Goal: Transaction & Acquisition: Purchase product/service

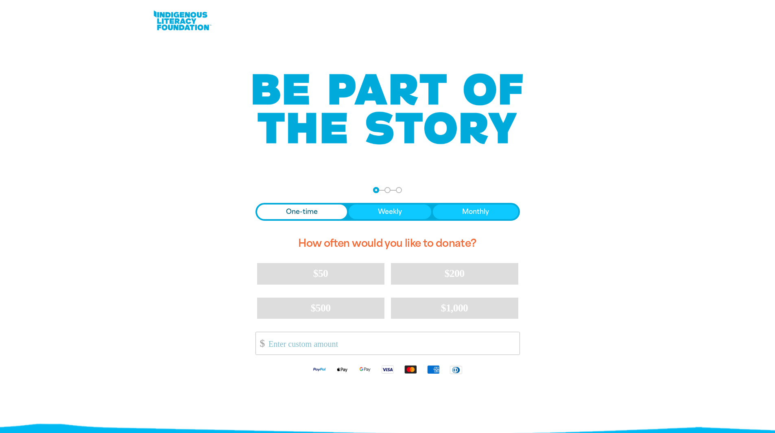
click at [283, 215] on span "Donation frequency" at bounding box center [302, 212] width 90 height 15
click at [322, 344] on input "Other Amount" at bounding box center [391, 343] width 256 height 22
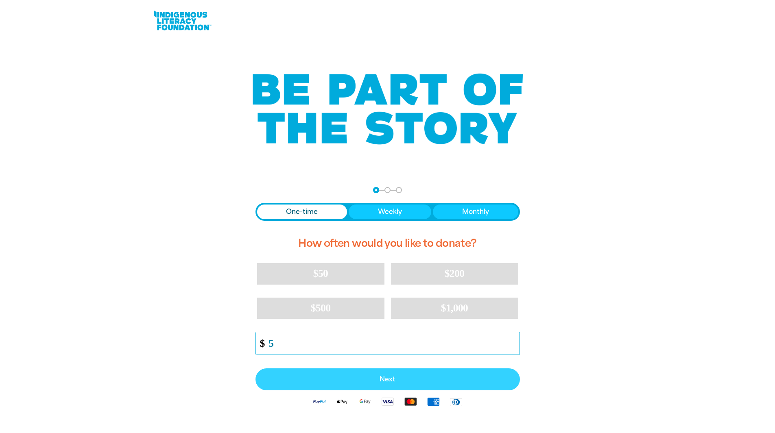
type input "5"
click at [408, 381] on span "Next" at bounding box center [387, 379] width 246 height 7
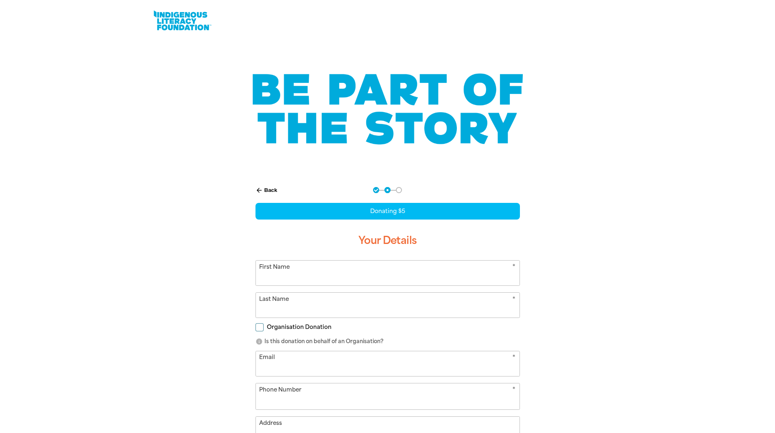
select select "AU"
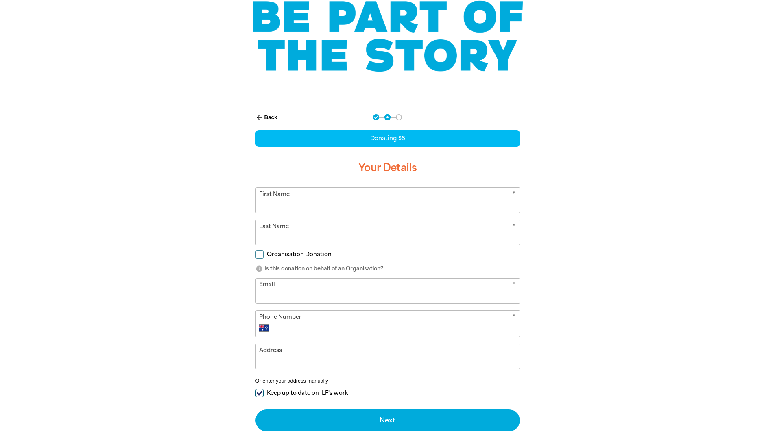
scroll to position [81, 0]
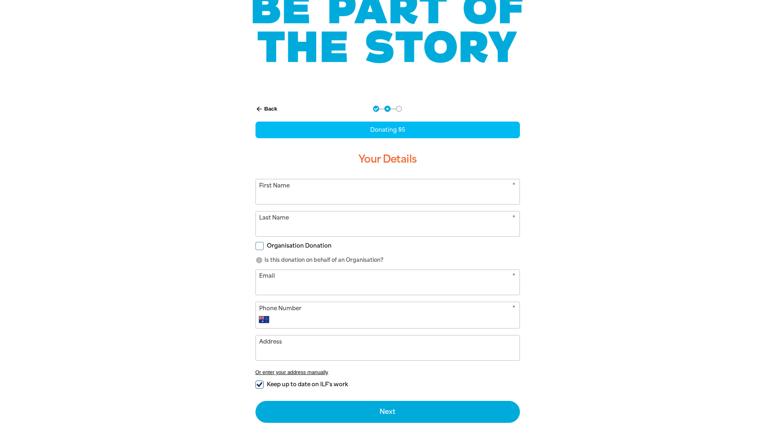
click at [293, 202] on input "First Name" at bounding box center [388, 191] width 264 height 25
type input "[PERSON_NAME]"
click at [285, 224] on input "Last Name" at bounding box center [388, 223] width 264 height 25
type input "RT"
click at [280, 287] on input "Email" at bounding box center [388, 282] width 264 height 25
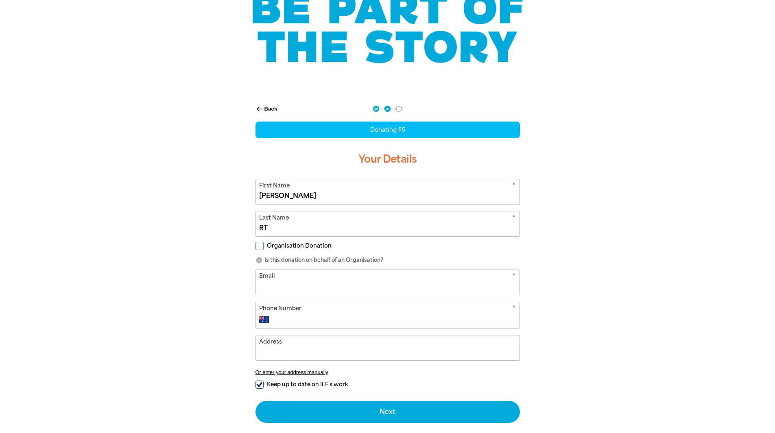
type input "[PERSON_NAME][EMAIL_ADDRESS][PERSON_NAME][DOMAIN_NAME]"
click at [301, 320] on input "Phone Number" at bounding box center [395, 320] width 240 height 10
type input "62051277"
click at [259, 387] on input "Keep up to date on ILF's work" at bounding box center [259, 385] width 8 height 8
checkbox input "false"
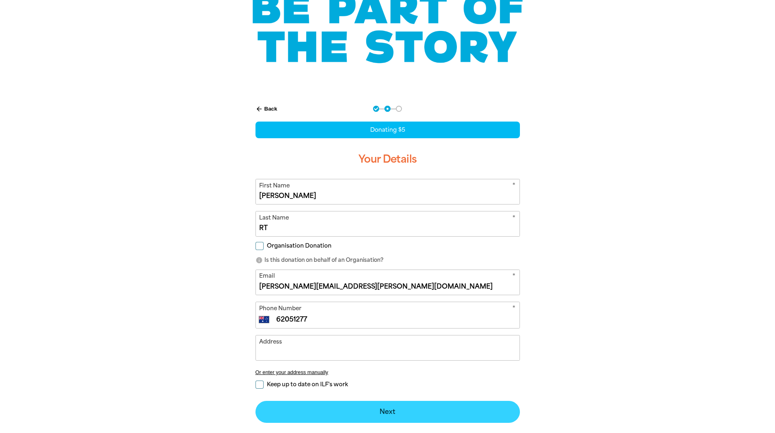
click at [405, 419] on button "Next chevron_right" at bounding box center [387, 412] width 264 height 22
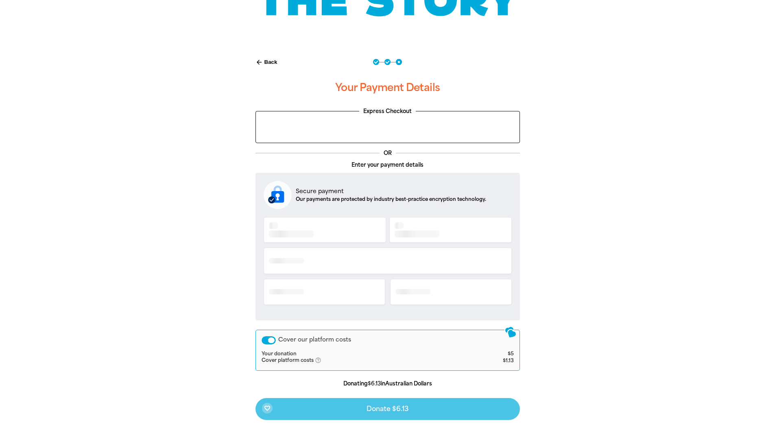
scroll to position [129, 0]
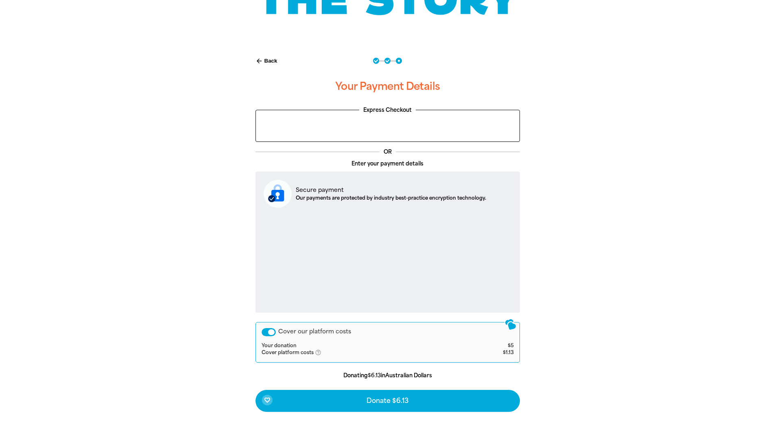
click at [269, 333] on div "Cover our platform costs" at bounding box center [269, 332] width 14 height 8
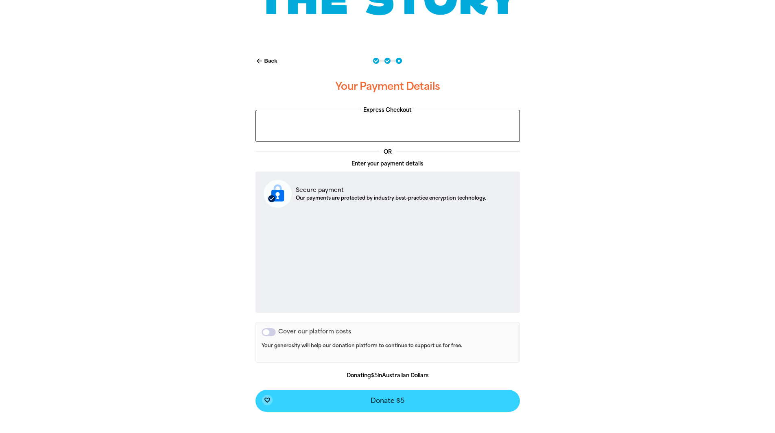
click at [394, 405] on button "favorite_border Donate $5" at bounding box center [387, 401] width 264 height 22
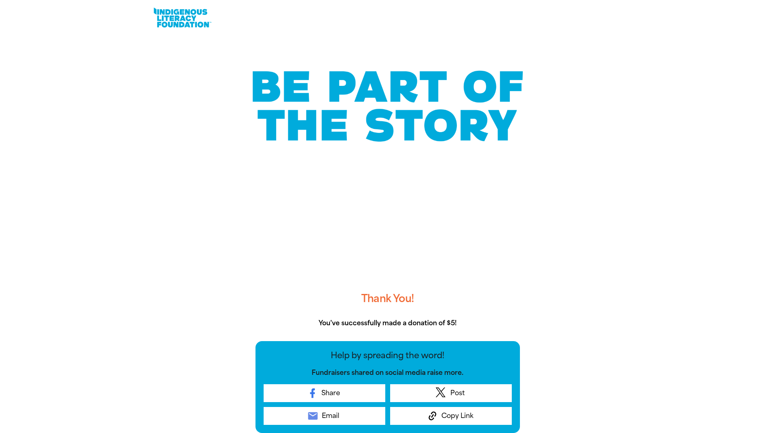
scroll to position [0, 0]
